Goal: Participate in discussion: Engage in conversation with other users on a specific topic

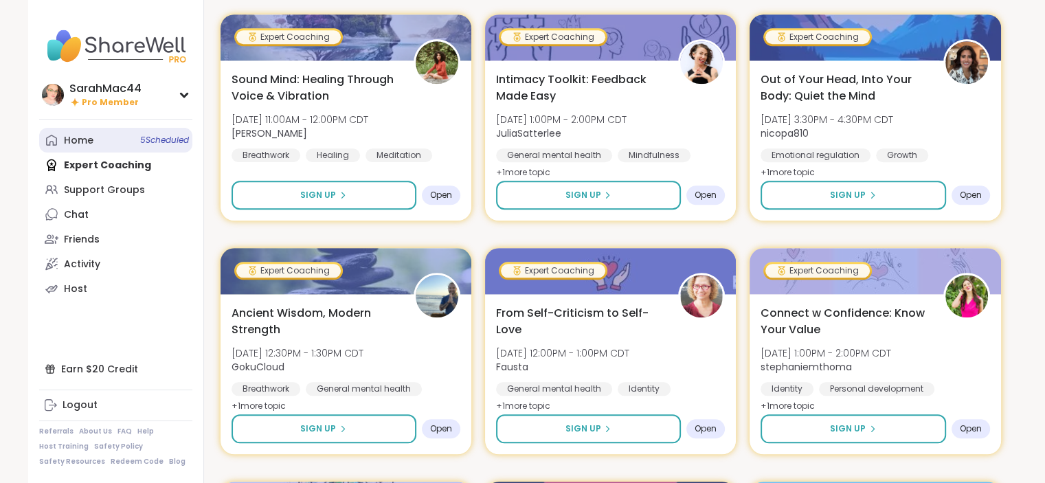
click at [83, 140] on div "Home 5 Scheduled" at bounding box center [79, 141] width 30 height 14
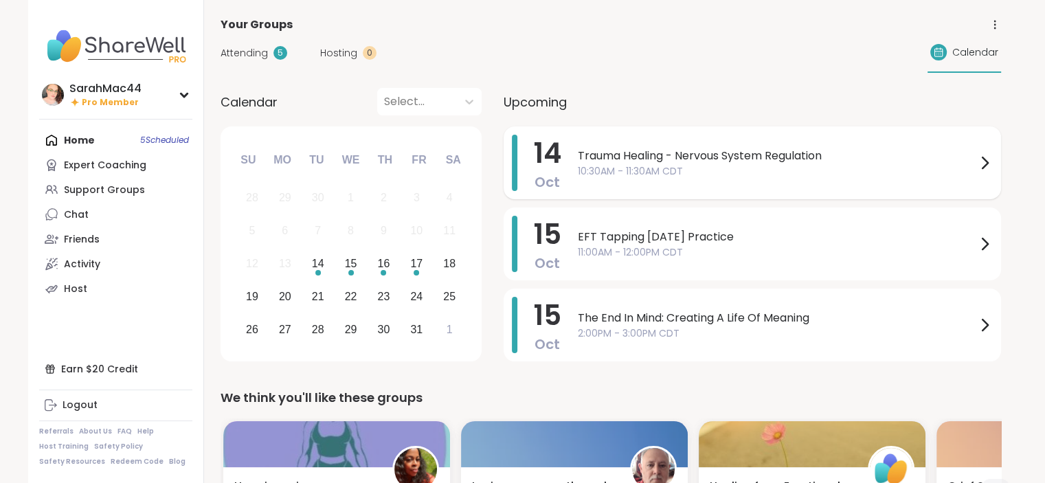
click at [624, 151] on span "Trauma Healing - Nervous System Regulation" at bounding box center [777, 156] width 399 height 16
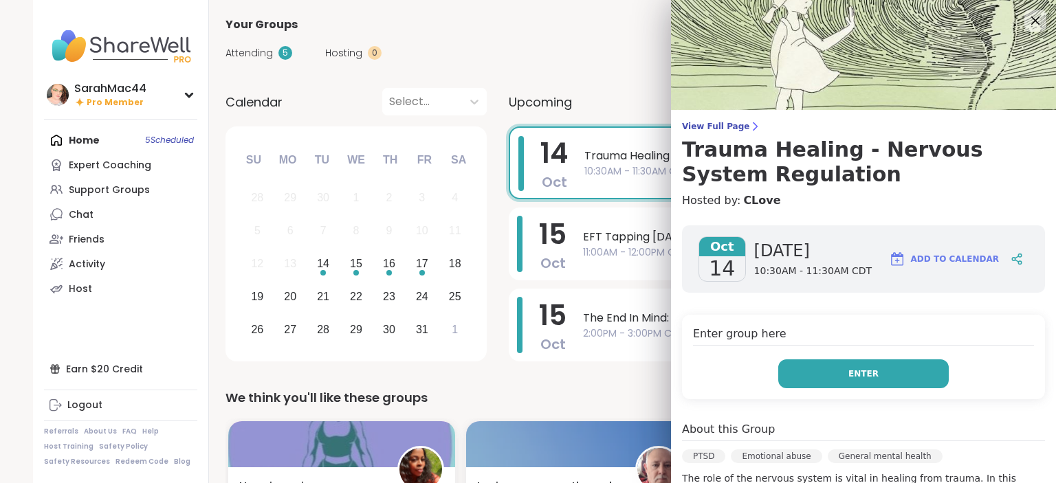
click at [821, 362] on button "Enter" at bounding box center [863, 373] width 170 height 29
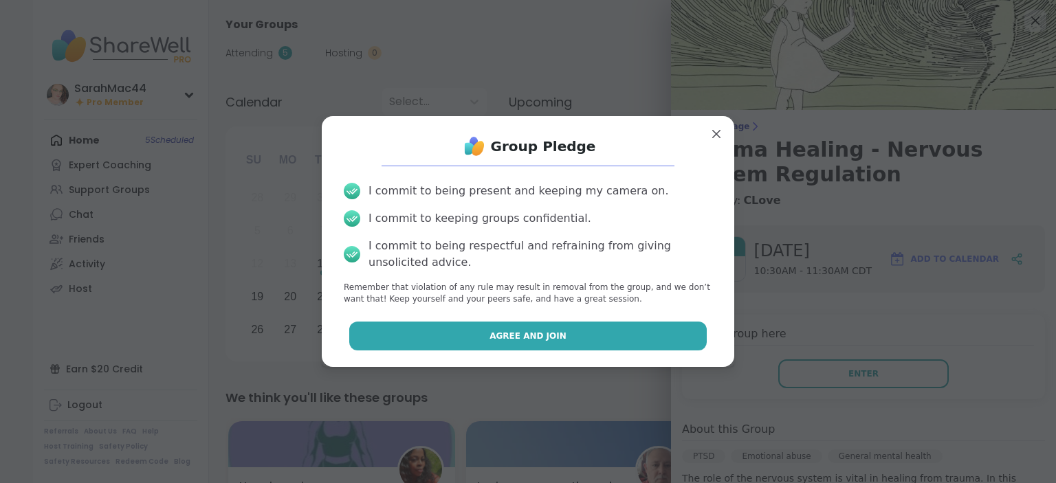
click at [679, 343] on button "Agree and Join" at bounding box center [528, 336] width 358 height 29
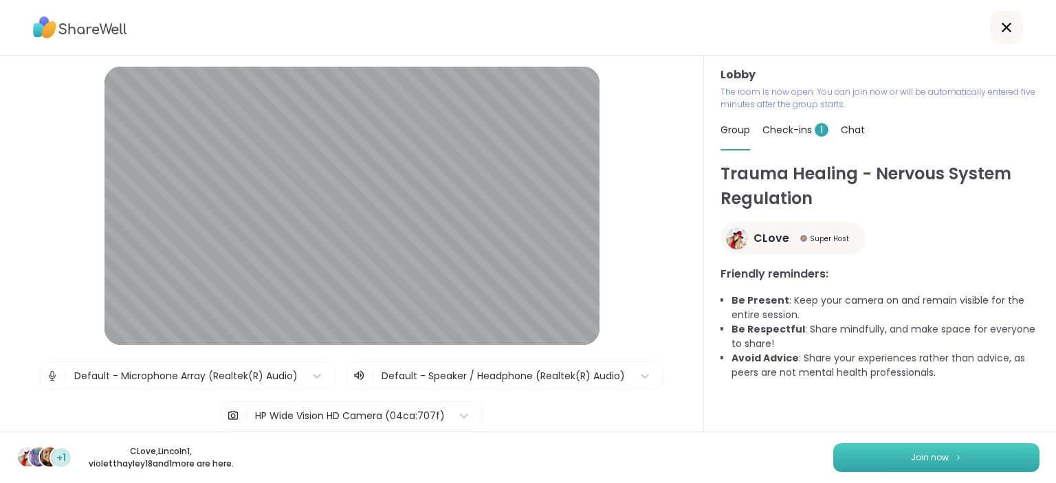
click at [911, 461] on span "Join now" at bounding box center [930, 457] width 38 height 12
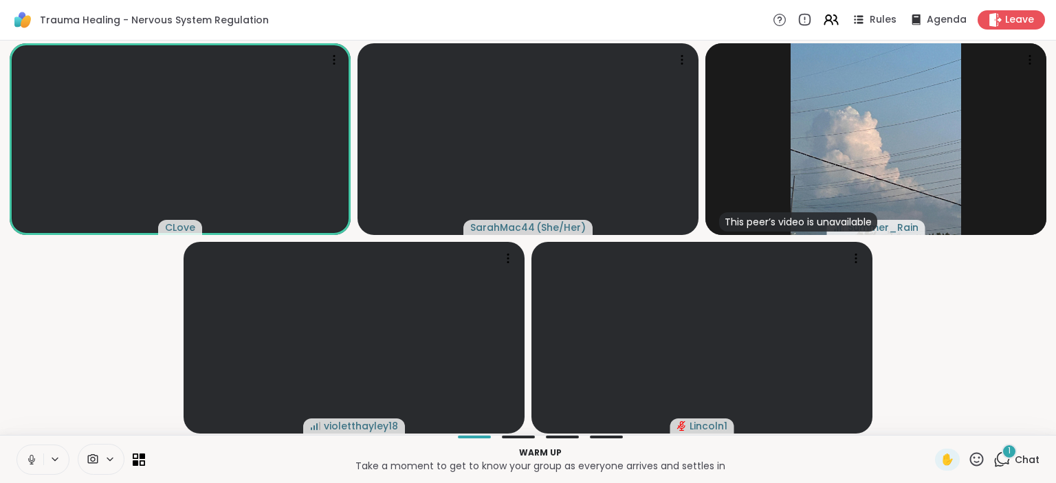
click at [33, 456] on icon at bounding box center [31, 460] width 12 height 12
click at [138, 453] on icon at bounding box center [139, 459] width 13 height 13
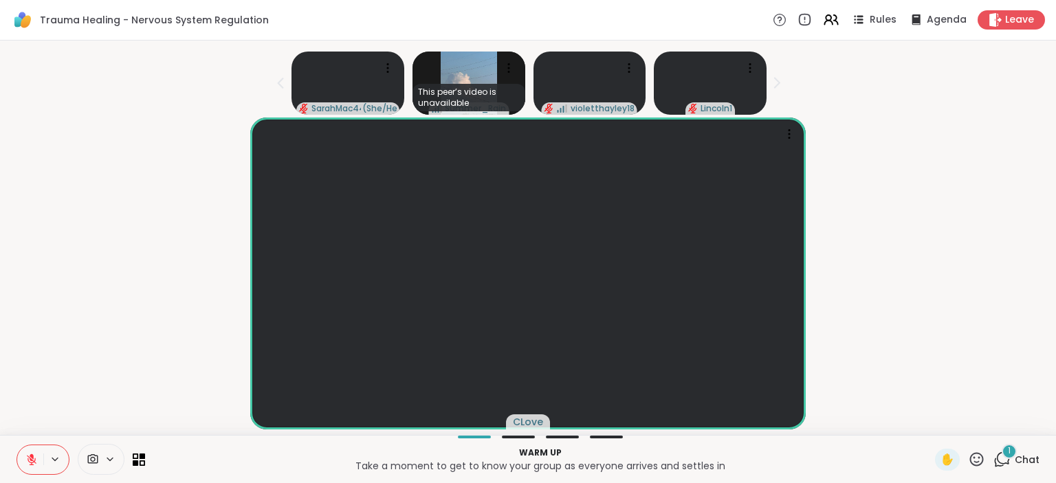
click at [1014, 458] on span "Chat" at bounding box center [1026, 460] width 25 height 14
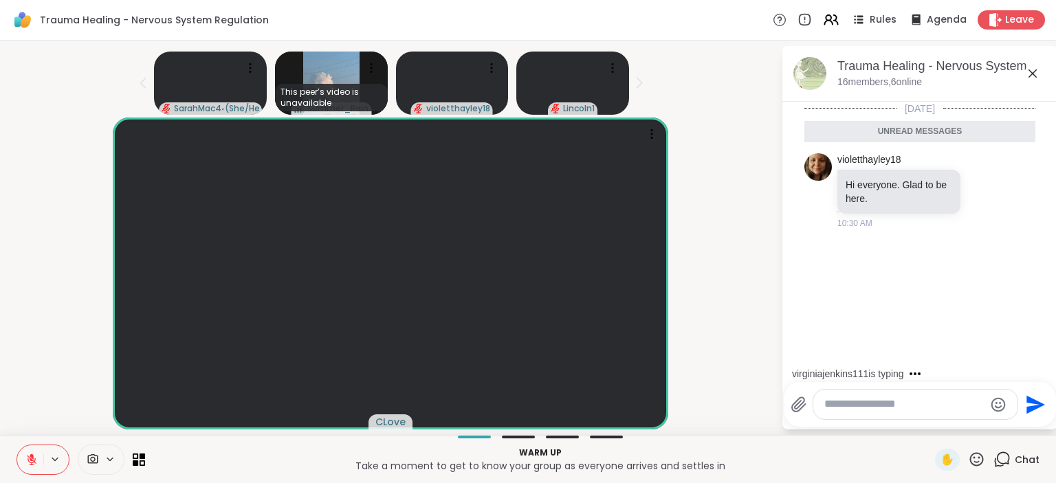
click at [1003, 456] on div "Chat" at bounding box center [1016, 460] width 46 height 22
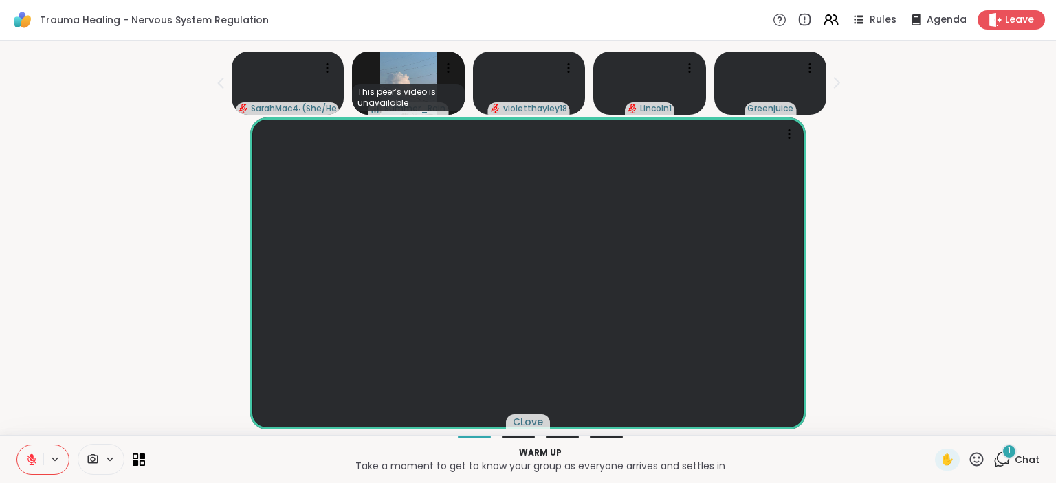
click at [1007, 453] on span "1" at bounding box center [1008, 451] width 3 height 12
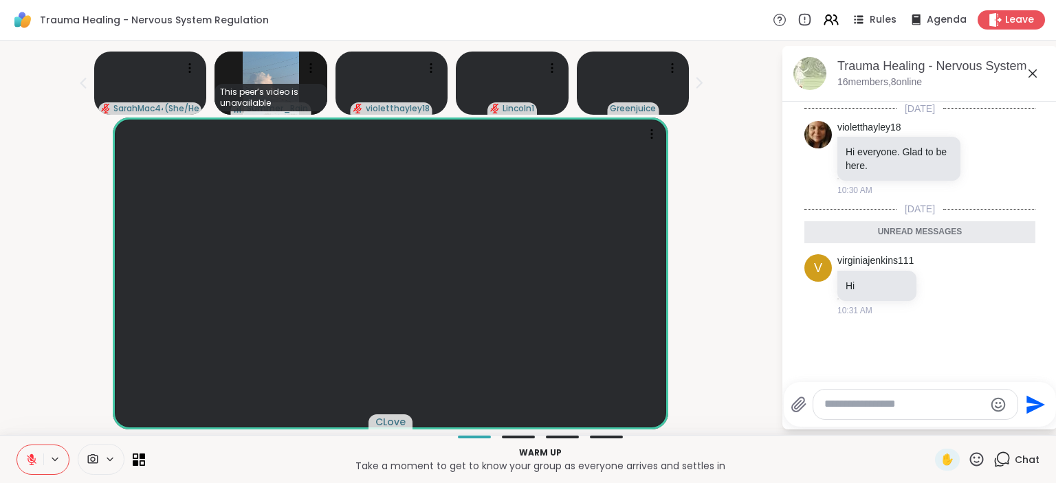
click at [700, 81] on icon at bounding box center [699, 83] width 5 height 10
click at [304, 66] on icon at bounding box center [311, 68] width 14 height 14
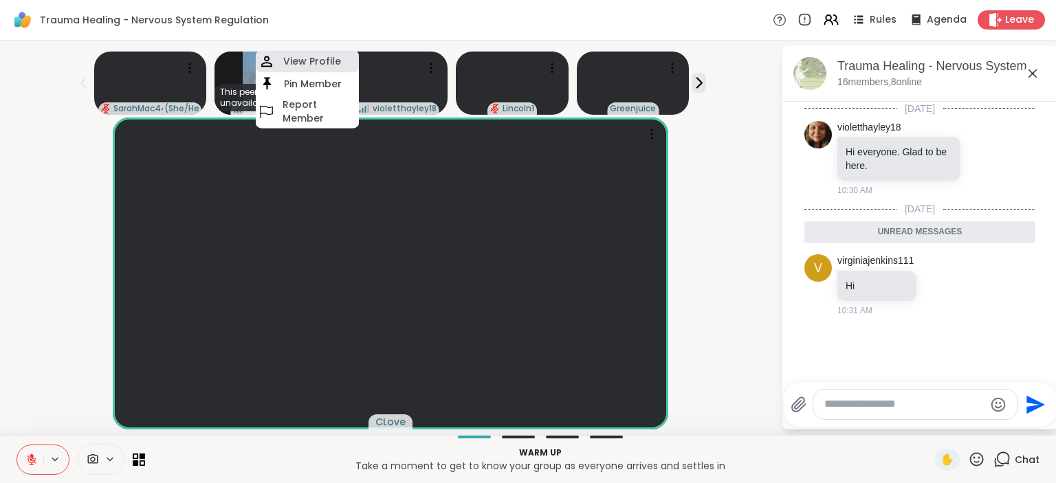
click at [302, 64] on h4 "View Profile" at bounding box center [312, 62] width 58 height 14
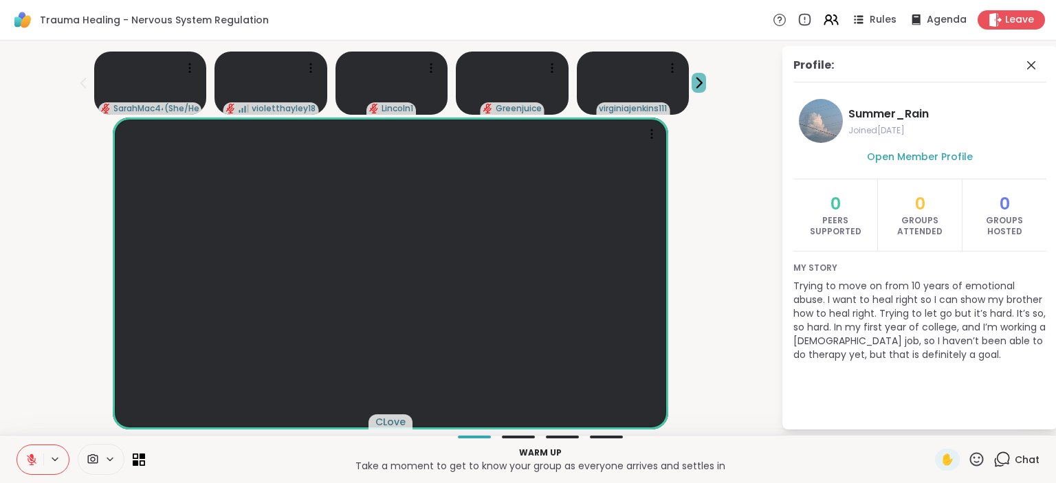
click at [699, 82] on icon at bounding box center [698, 83] width 14 height 14
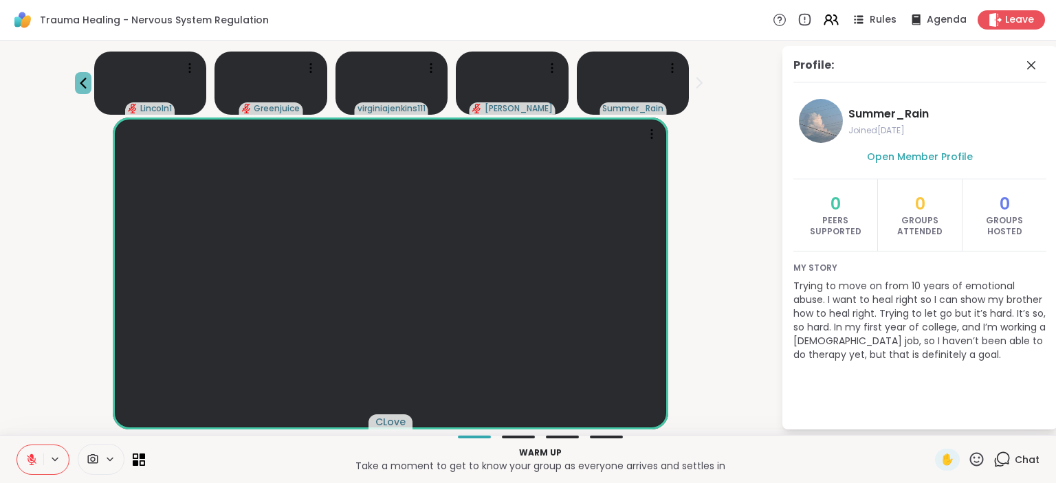
click at [79, 82] on icon at bounding box center [83, 83] width 16 height 16
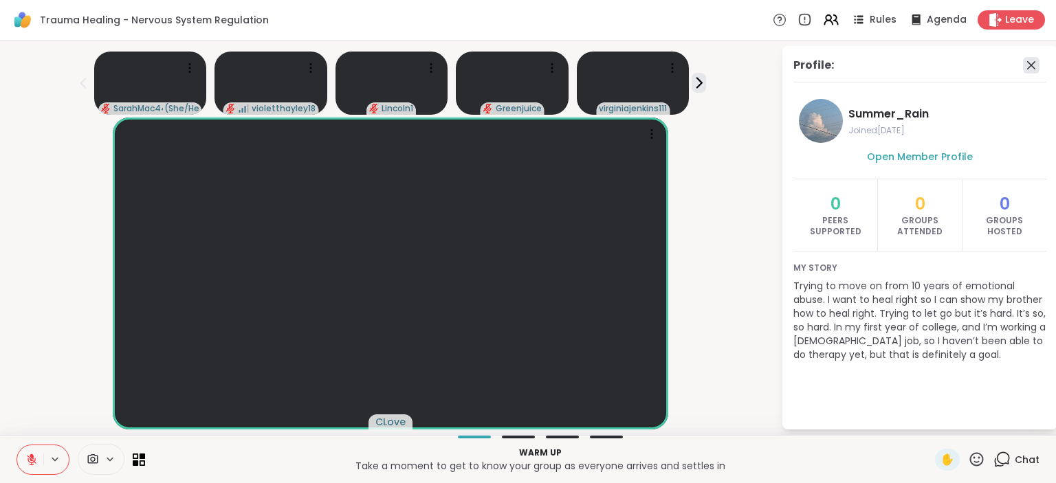
click at [1023, 60] on icon at bounding box center [1031, 65] width 16 height 16
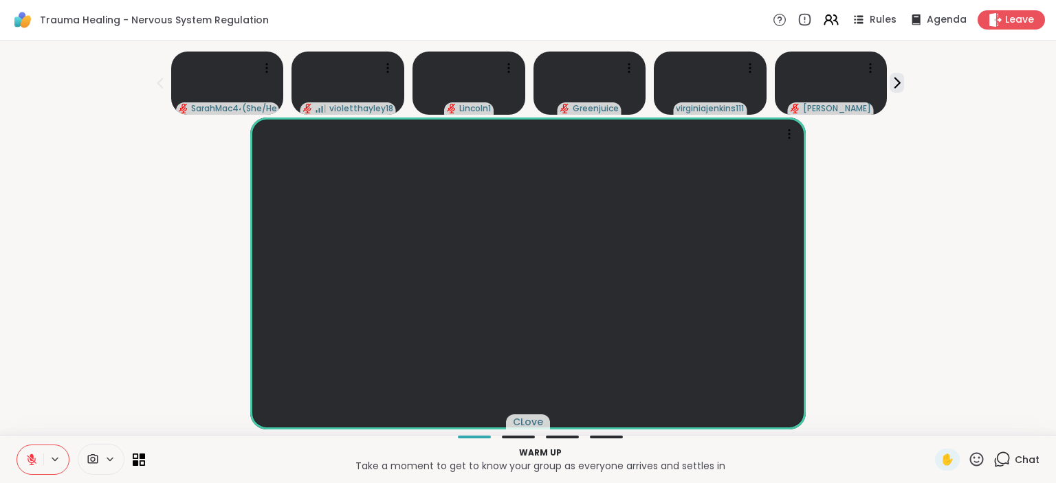
click at [1014, 458] on span "Chat" at bounding box center [1026, 460] width 25 height 14
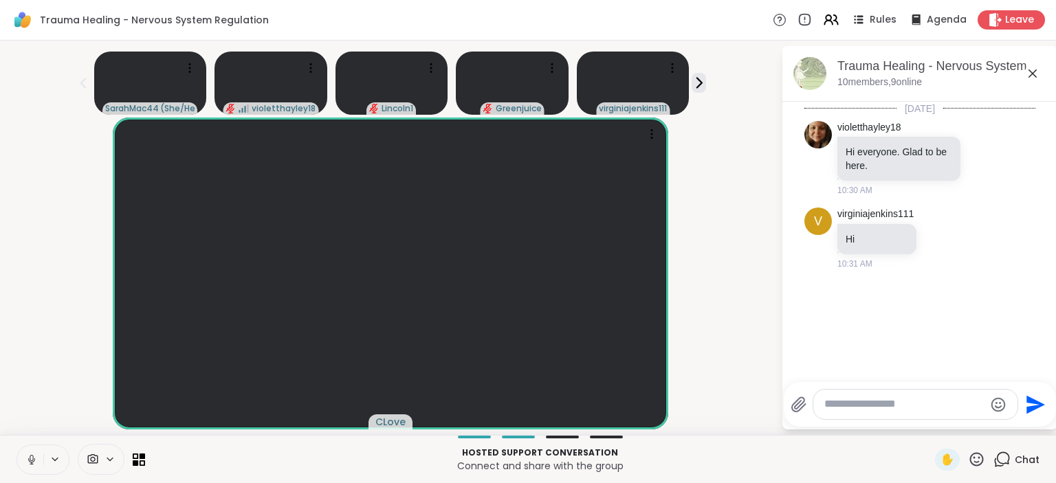
click at [36, 453] on button at bounding box center [30, 459] width 26 height 29
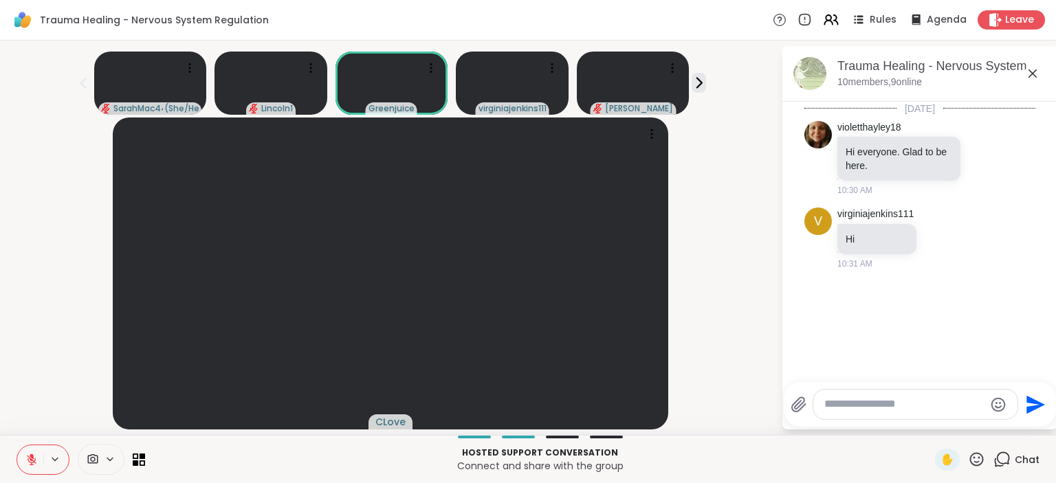
click at [968, 456] on icon at bounding box center [976, 459] width 17 height 17
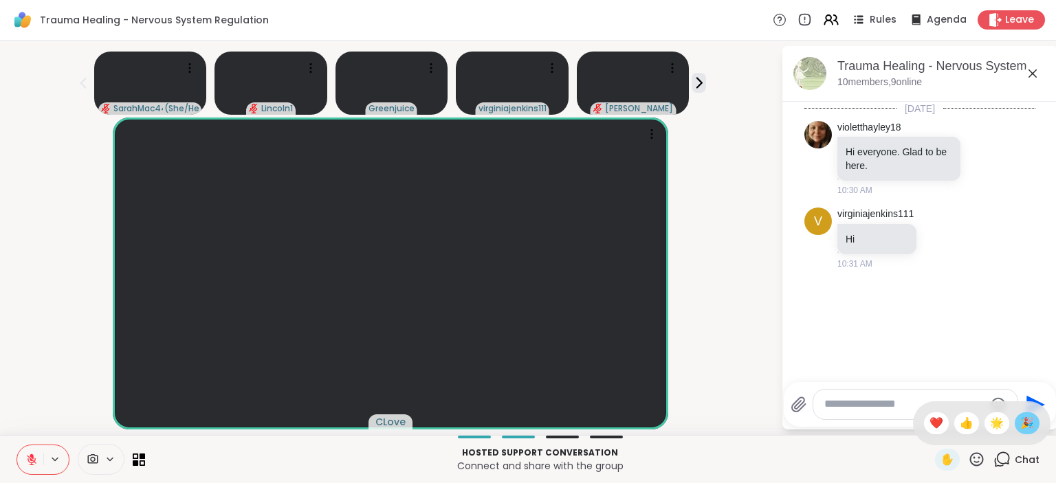
click at [1020, 419] on span "🎉" at bounding box center [1027, 423] width 14 height 16
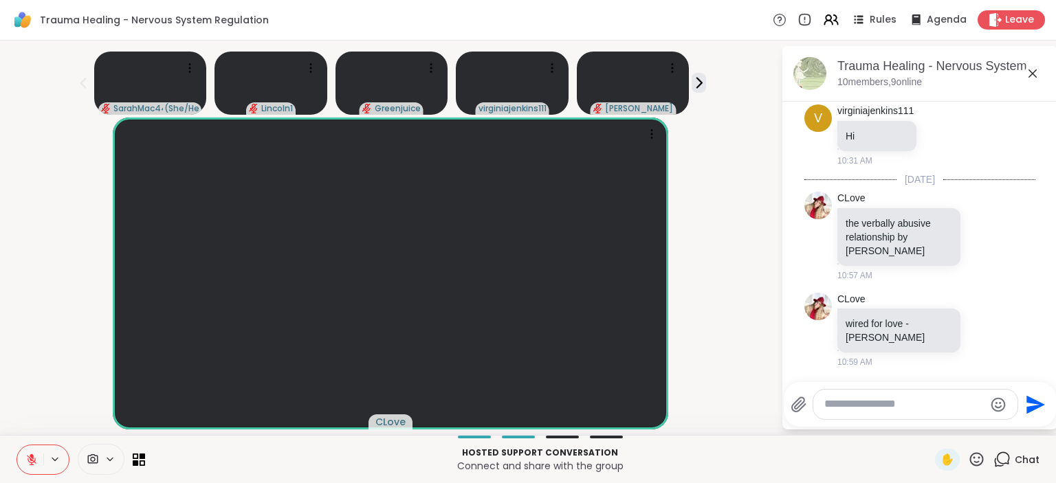
scroll to position [101, 0]
click at [841, 405] on textarea "Type your message" at bounding box center [904, 404] width 160 height 14
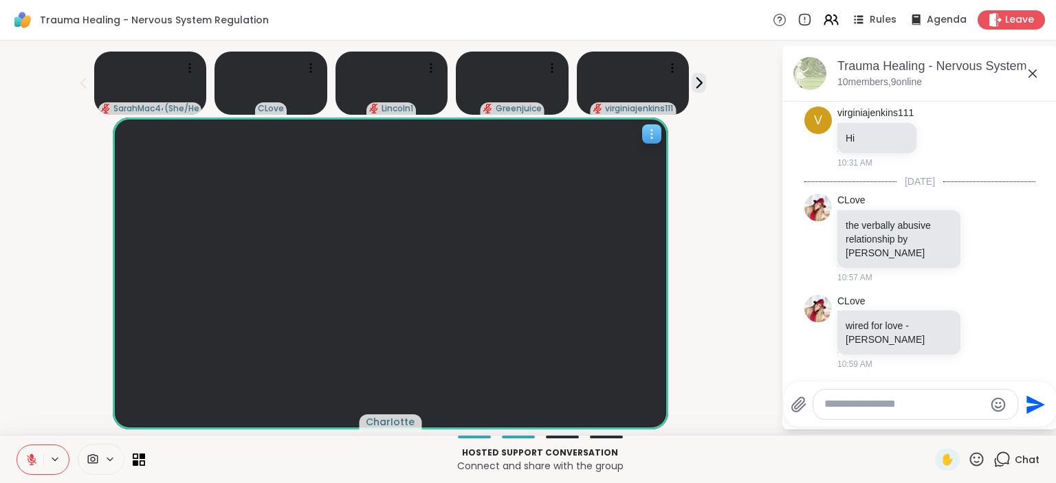
scroll to position [8, 0]
click at [693, 76] on icon at bounding box center [698, 83] width 14 height 14
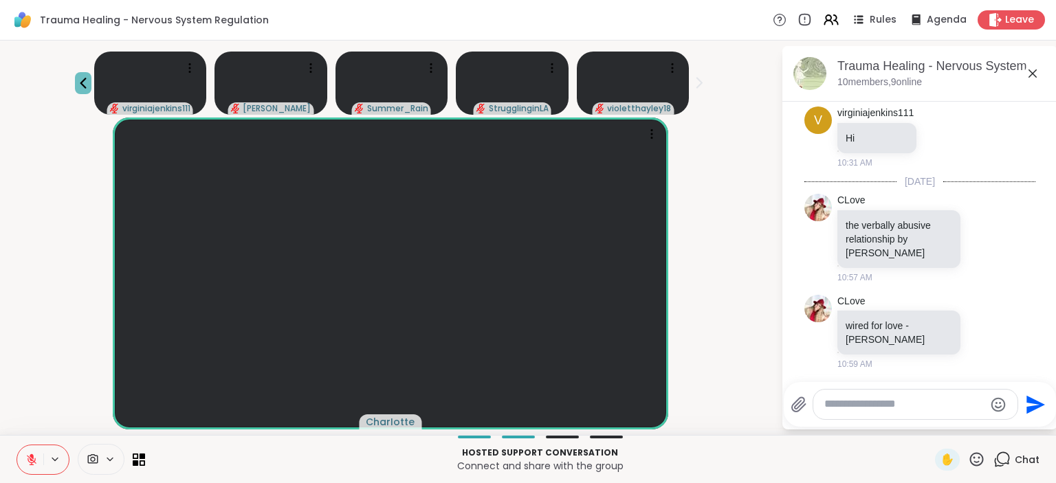
click at [78, 75] on icon at bounding box center [83, 83] width 16 height 16
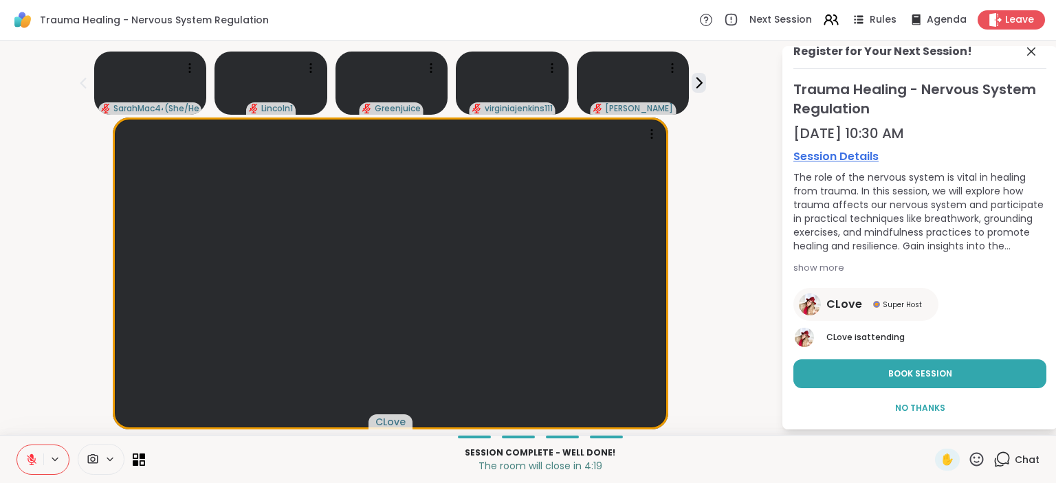
scroll to position [16, 0]
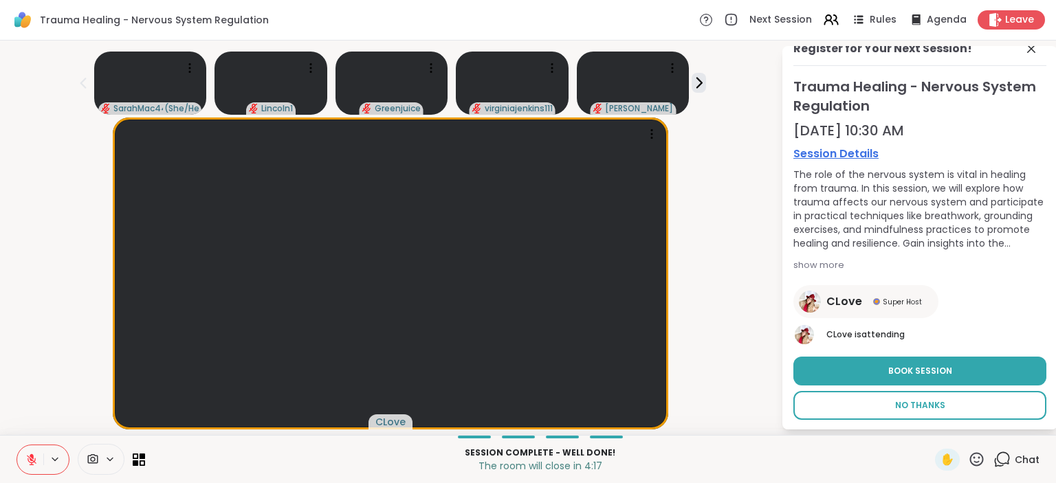
click at [904, 401] on span "No Thanks" at bounding box center [920, 405] width 50 height 12
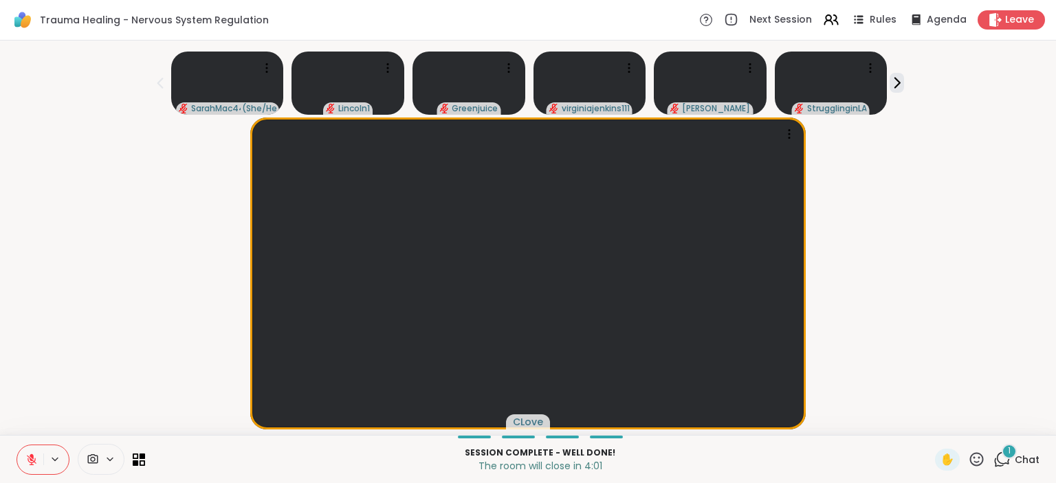
click at [988, 447] on div "Session Complete - well done! The room will close in 4:01 ✋ 1 Chat" at bounding box center [528, 459] width 1056 height 48
click at [993, 458] on icon at bounding box center [1001, 459] width 17 height 17
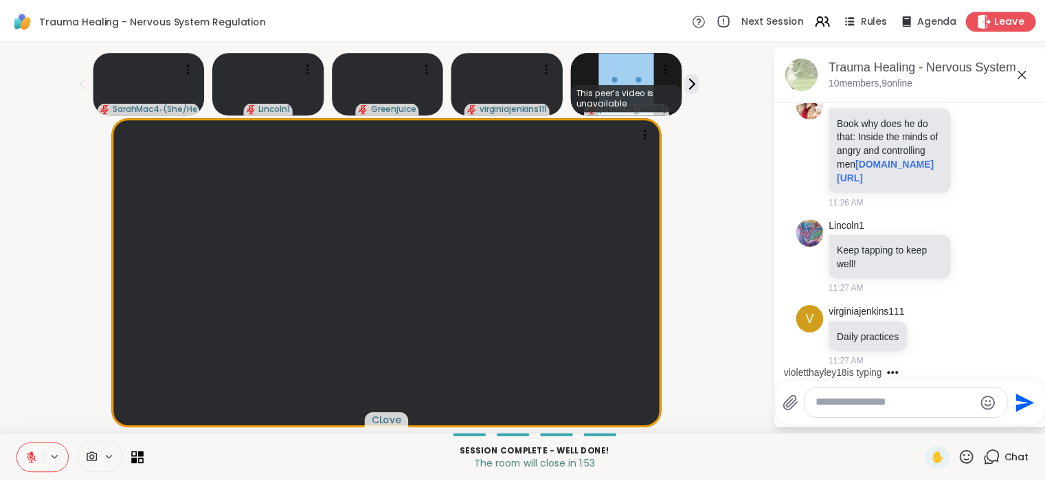
scroll to position [4293, 0]
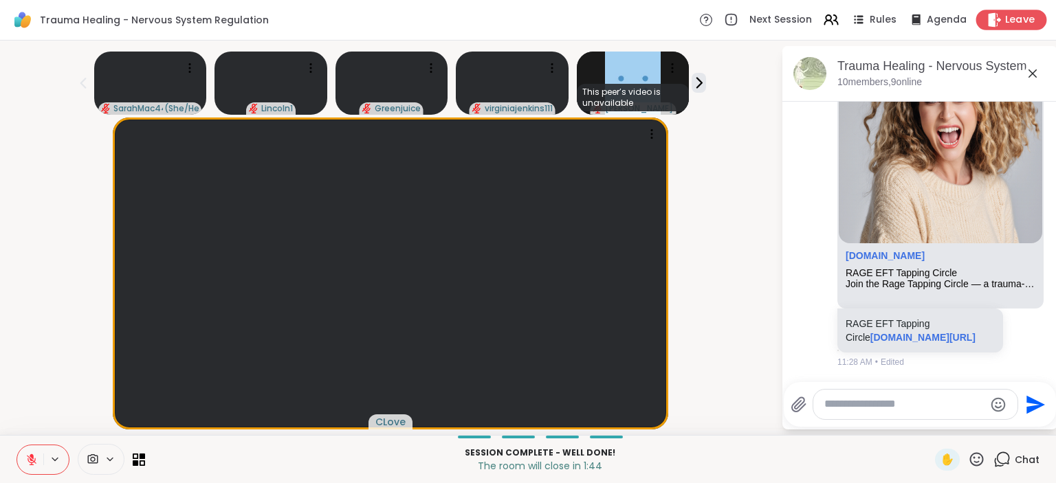
click at [991, 17] on icon at bounding box center [994, 19] width 14 height 14
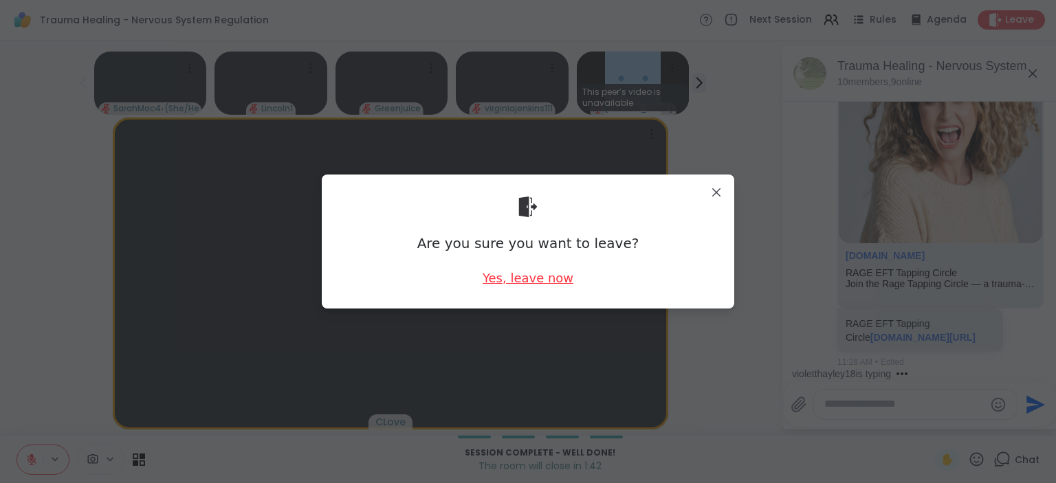
click at [520, 274] on div "Yes, leave now" at bounding box center [527, 277] width 91 height 17
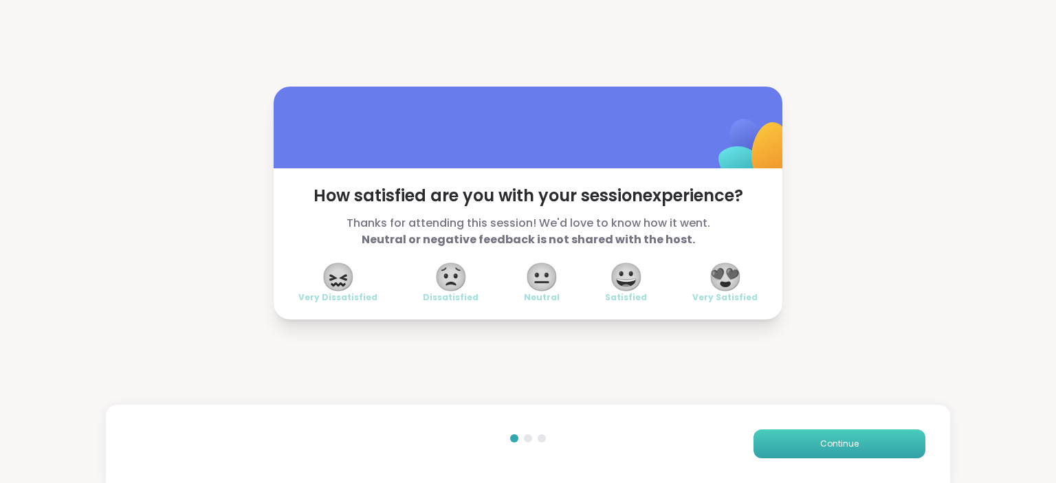
click at [827, 445] on span "Continue" at bounding box center [839, 444] width 38 height 12
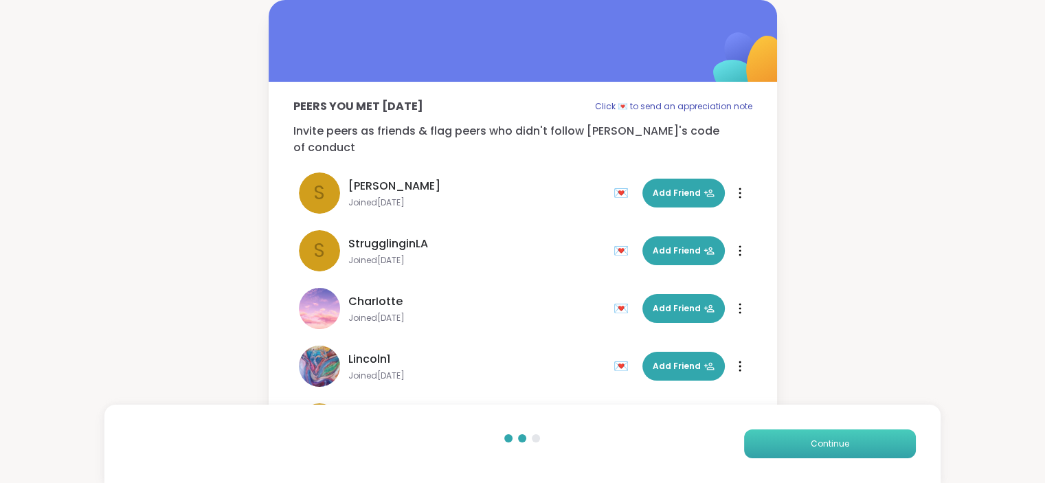
click at [827, 445] on span "Continue" at bounding box center [830, 444] width 38 height 12
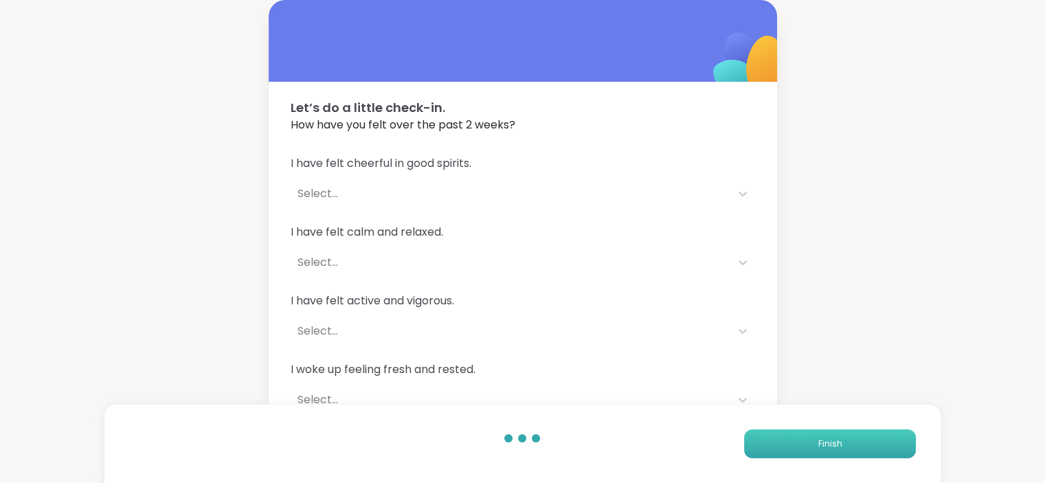
click at [827, 445] on span "Finish" at bounding box center [830, 444] width 24 height 12
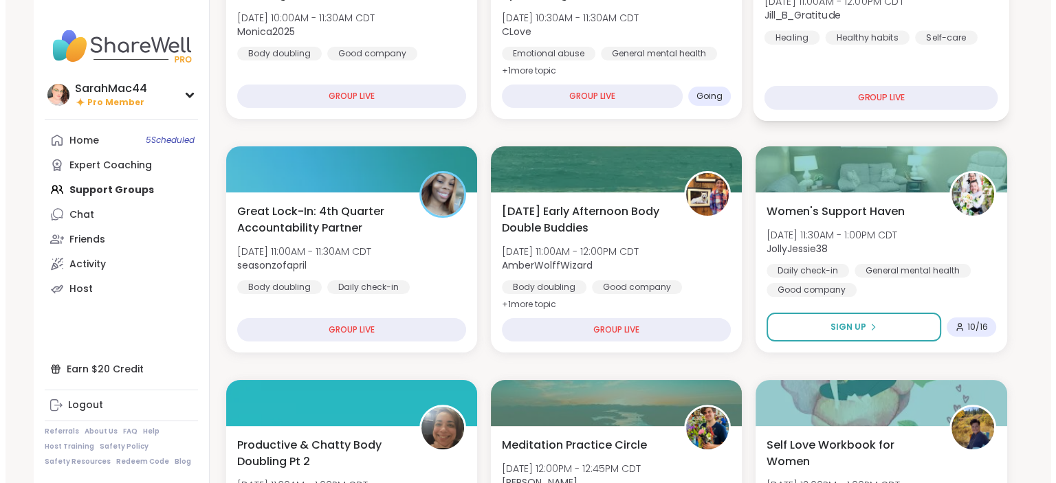
scroll to position [263, 0]
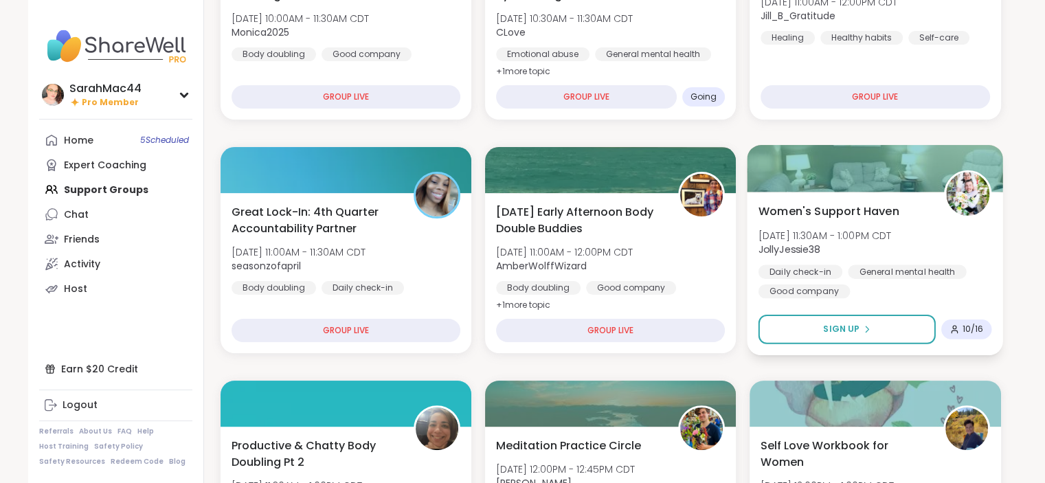
click at [858, 256] on div "Women's Support Haven Tue, Oct 14 | 11:30AM - 1:00PM CDT JollyJessie38 Daily ch…" at bounding box center [876, 251] width 234 height 96
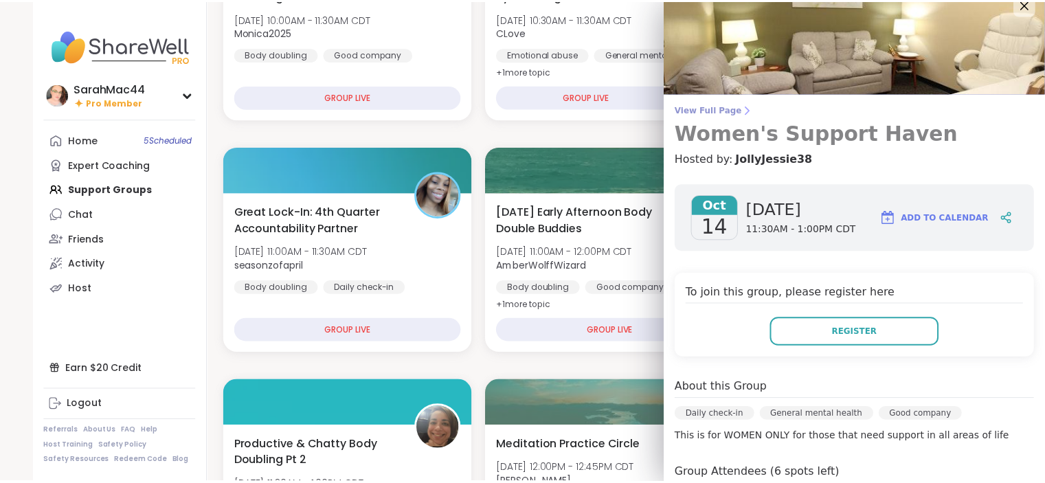
scroll to position [0, 0]
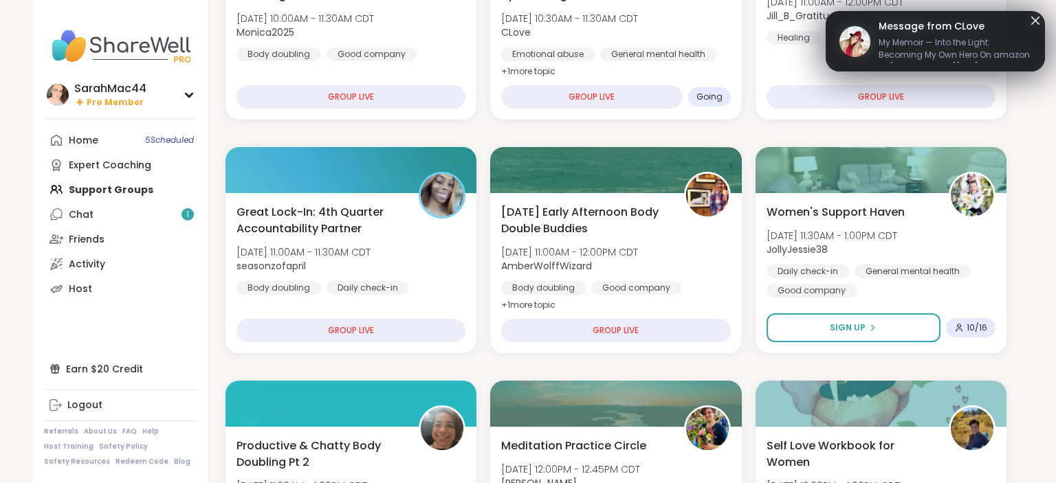
click at [1031, 19] on icon at bounding box center [1035, 20] width 8 height 8
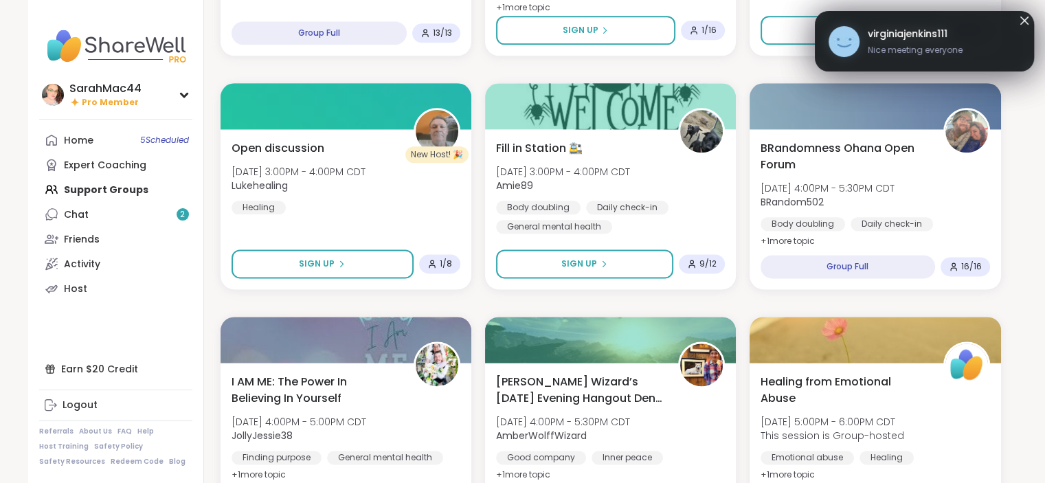
scroll to position [1732, 0]
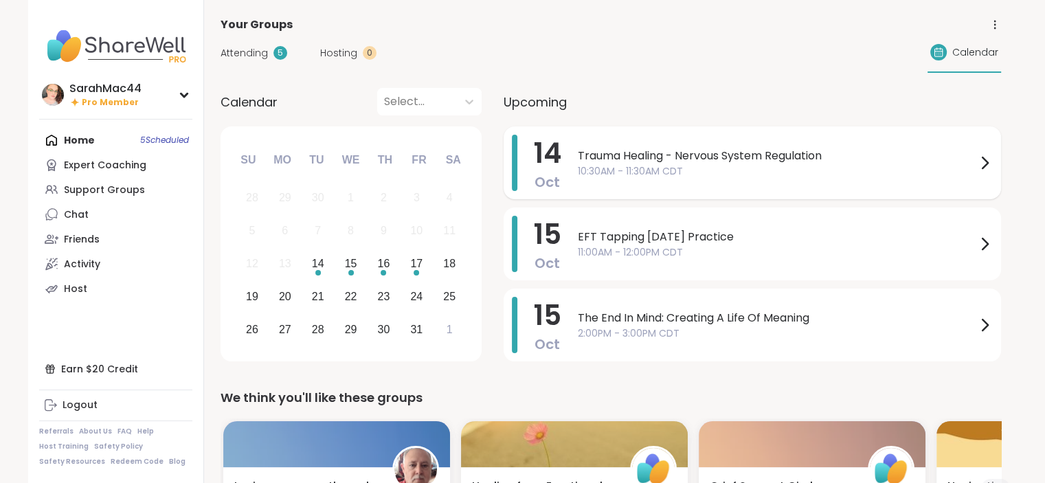
click at [682, 159] on span "Trauma Healing - Nervous System Regulation" at bounding box center [777, 156] width 399 height 16
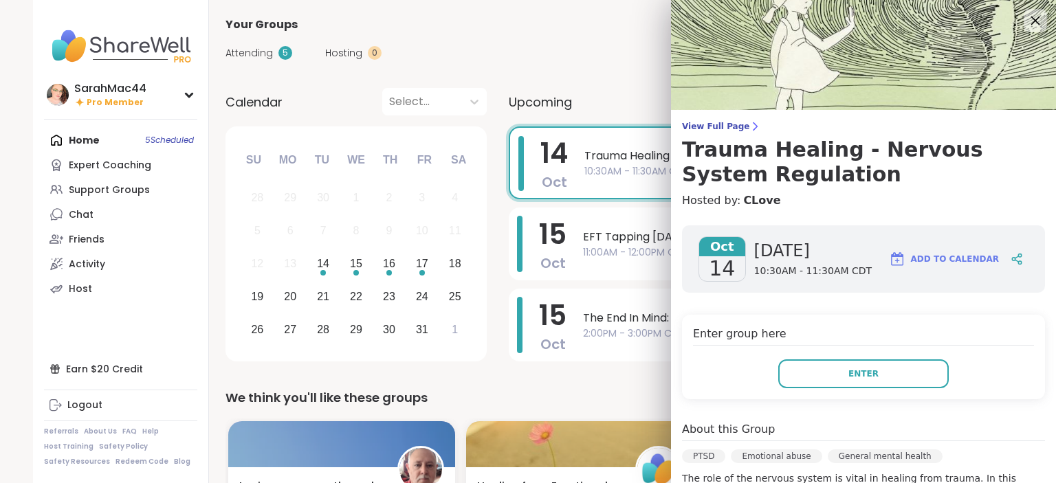
click at [1026, 18] on icon at bounding box center [1034, 20] width 17 height 17
